Goal: Find specific page/section

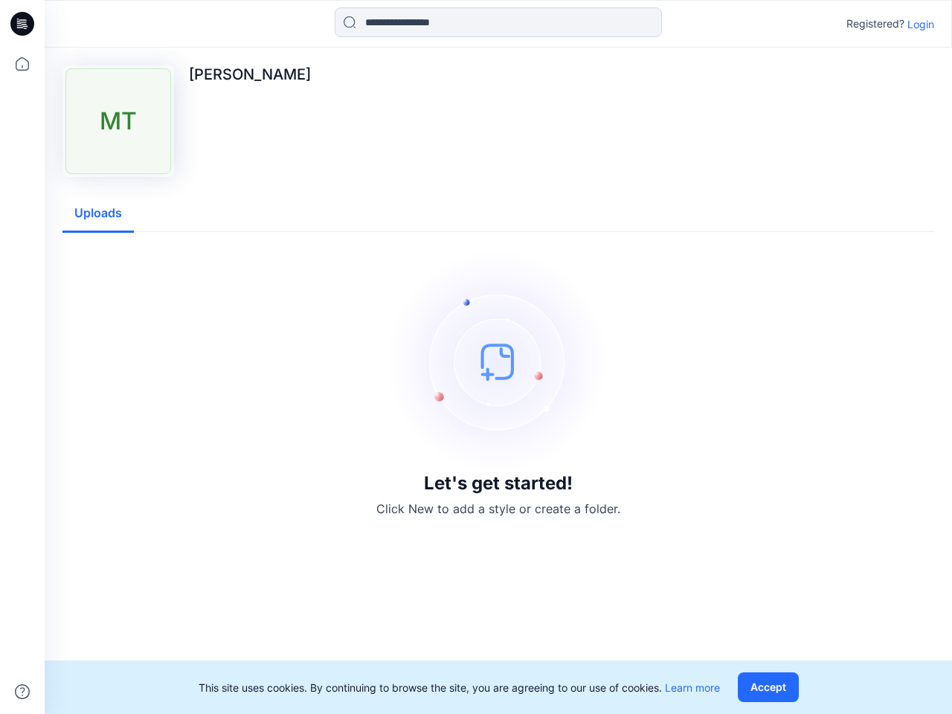
click at [476, 357] on img at bounding box center [498, 361] width 223 height 223
click at [23, 24] on icon at bounding box center [25, 24] width 6 height 1
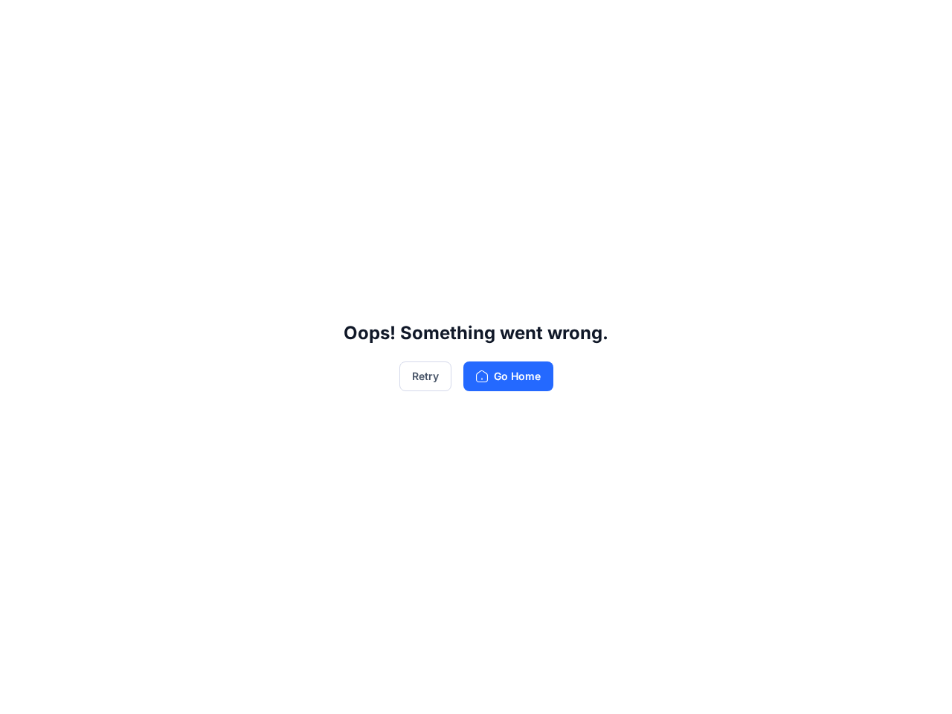
click at [22, 692] on div "Oops! Something went wrong. Retry Go Home" at bounding box center [476, 357] width 952 height 714
click at [498, 22] on div "Oops! Something went wrong. Retry Go Home" at bounding box center [476, 357] width 952 height 714
click at [921, 24] on div "Oops! Something went wrong. Retry Go Home" at bounding box center [476, 357] width 952 height 714
click at [98, 214] on div "Oops! Something went wrong. Retry Go Home" at bounding box center [476, 357] width 952 height 714
click at [772, 687] on div "Oops! Something went wrong. Retry Go Home" at bounding box center [476, 357] width 952 height 714
